Goal: Task Accomplishment & Management: Use online tool/utility

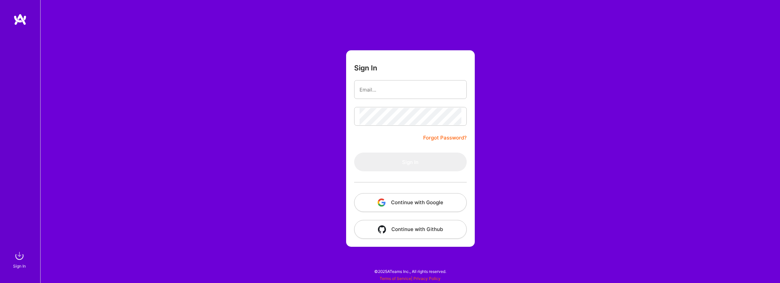
type input "[EMAIL_ADDRESS][DOMAIN_NAME]"
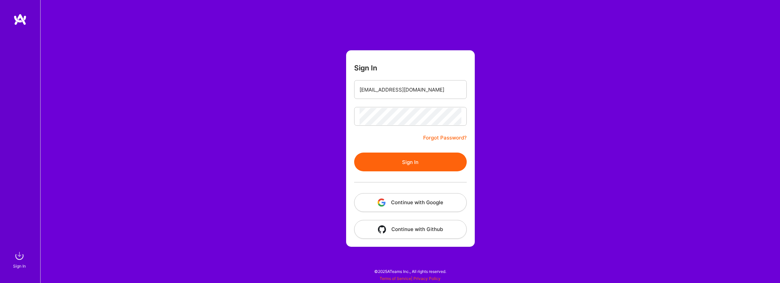
click at [554, 153] on div "Sign In [EMAIL_ADDRESS][DOMAIN_NAME] Forgot Password? Sign In Continue with Goo…" at bounding box center [410, 141] width 740 height 283
click at [396, 148] on form "Sign In [EMAIL_ADDRESS][DOMAIN_NAME] Forgot Password? Sign In Continue with Goo…" at bounding box center [410, 148] width 129 height 196
click at [396, 169] on button "Sign In" at bounding box center [410, 161] width 113 height 19
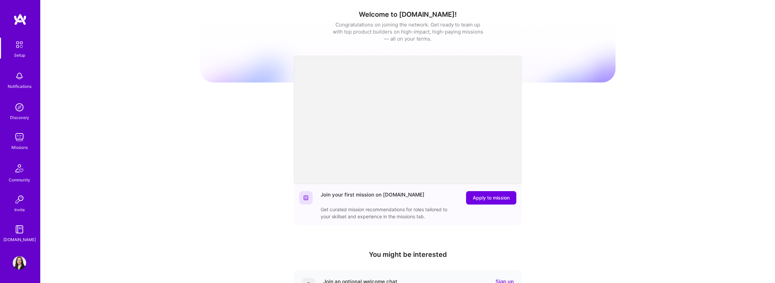
click at [15, 109] on img at bounding box center [19, 107] width 13 height 13
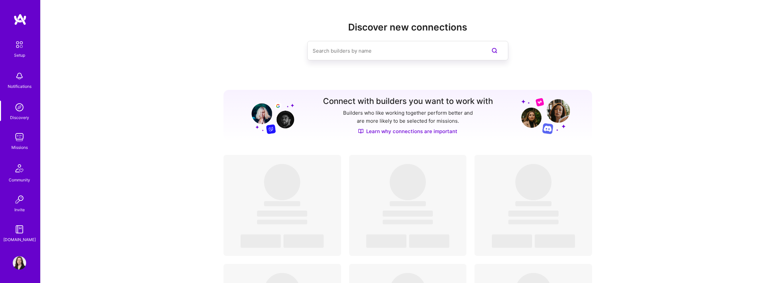
click at [24, 147] on div "Missions" at bounding box center [19, 147] width 16 height 7
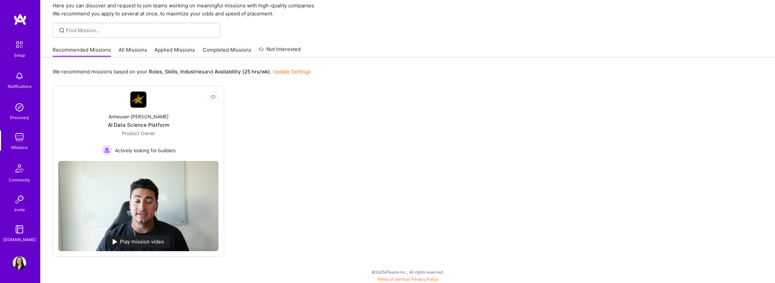
scroll to position [28, 0]
click at [148, 128] on div "Anheuser-[PERSON_NAME] Data Science Platform Product Owner Actively looking for…" at bounding box center [138, 131] width 160 height 48
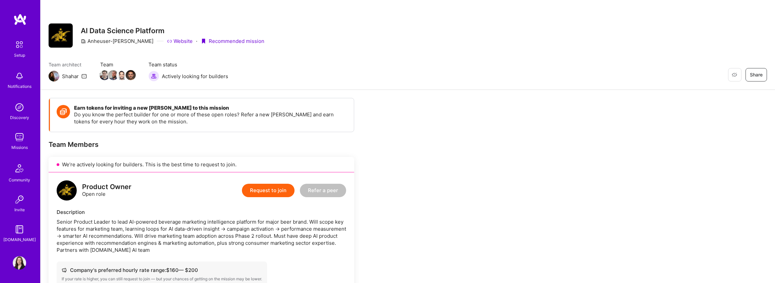
click at [22, 145] on div "Missions" at bounding box center [19, 147] width 16 height 7
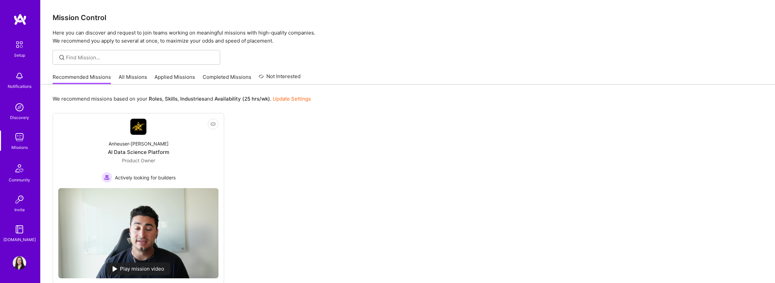
click at [134, 77] on link "All Missions" at bounding box center [133, 78] width 28 height 11
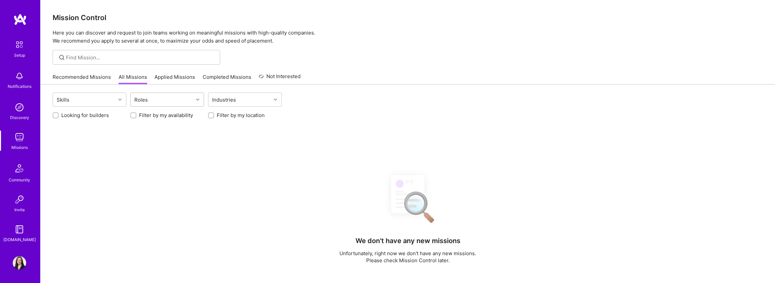
click at [138, 98] on div "Roles" at bounding box center [141, 100] width 17 height 10
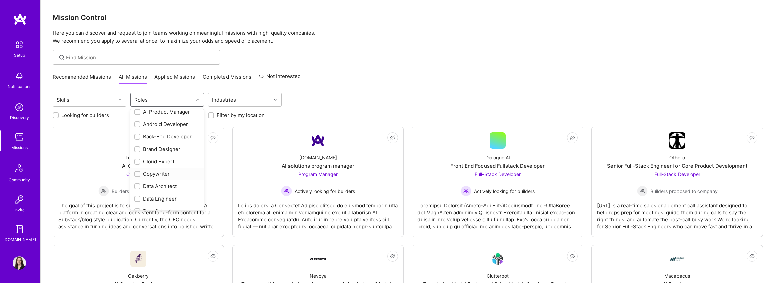
scroll to position [64, 0]
click at [137, 153] on input "checkbox" at bounding box center [138, 152] width 5 height 5
checkbox input "true"
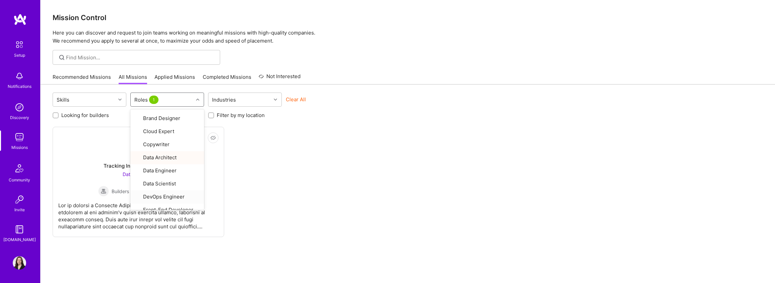
click at [361, 187] on div "Not Interested Meettie Tracking Infrastructure Lead Data Architect Builders pro…" at bounding box center [408, 182] width 710 height 110
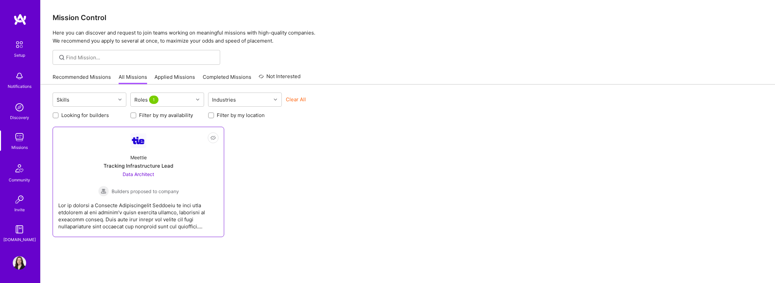
click at [156, 149] on div "Meettie Tracking Infrastructure Lead Data Architect Builders proposed to company" at bounding box center [138, 172] width 160 height 48
